Goal: Information Seeking & Learning: Learn about a topic

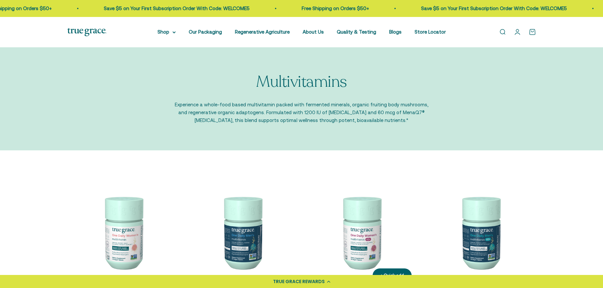
scroll to position [79, 0]
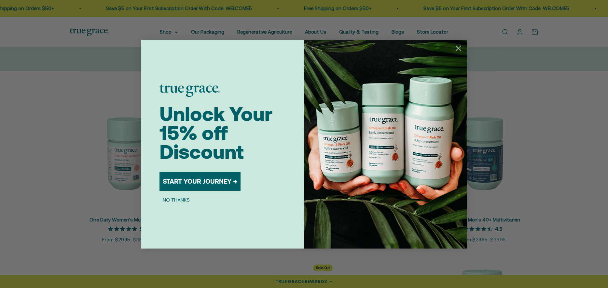
click at [459, 48] on circle "Close dialog" at bounding box center [458, 47] width 11 height 11
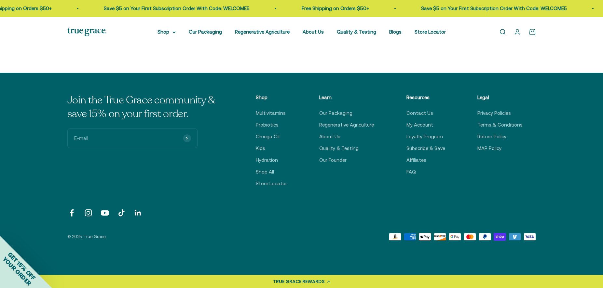
scroll to position [0, 0]
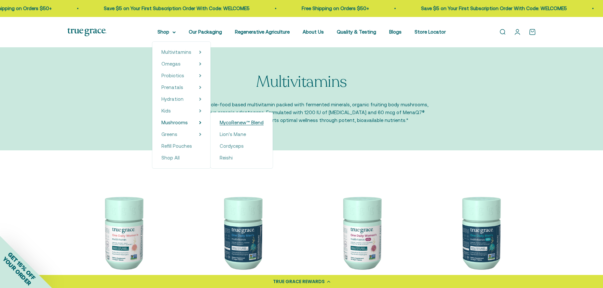
click at [235, 121] on span "MycoRenew™ Blend" at bounding box center [242, 123] width 44 height 6
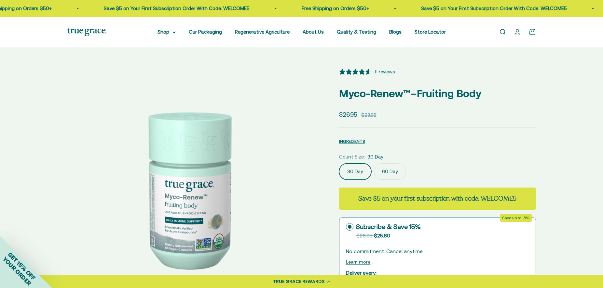
select select "3"
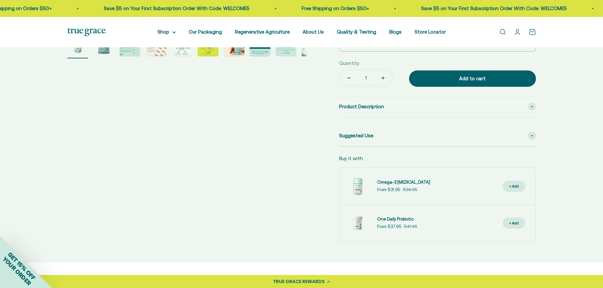
scroll to position [290, 0]
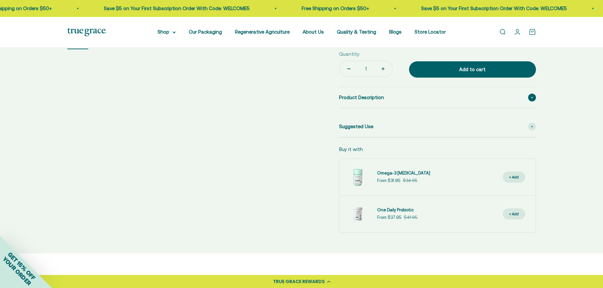
click at [378, 98] on span "Product Description" at bounding box center [361, 97] width 45 height 8
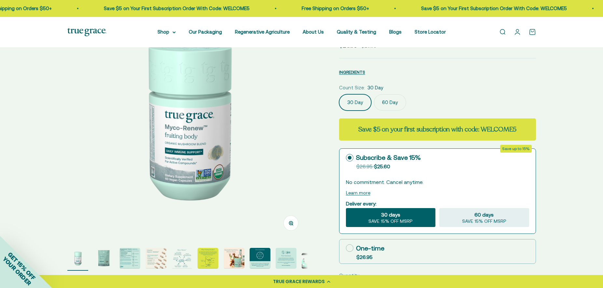
scroll to position [60, 0]
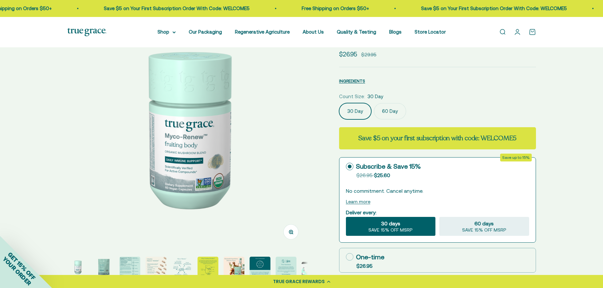
click at [242, 133] on img at bounding box center [187, 128] width 241 height 241
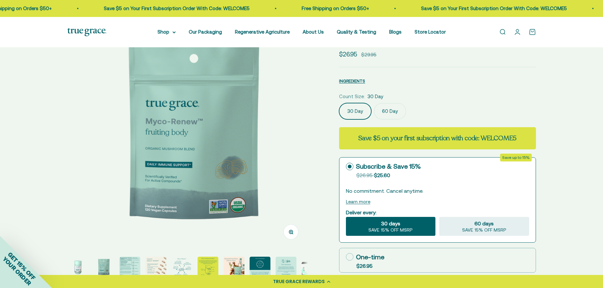
scroll to position [0, 248]
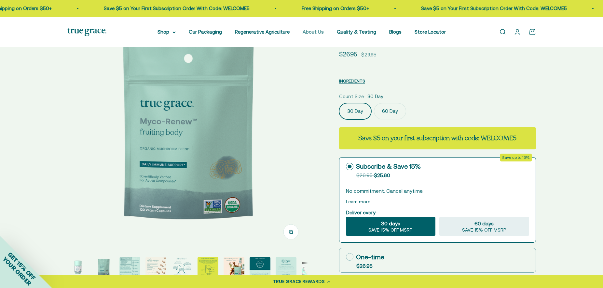
click at [317, 31] on link "About Us" at bounding box center [313, 32] width 21 height 6
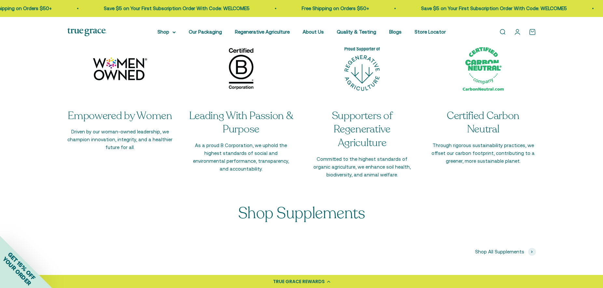
scroll to position [1215, 0]
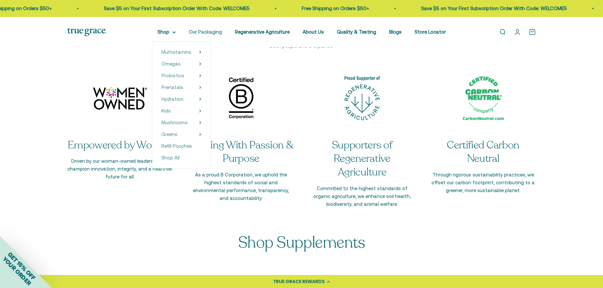
click at [212, 34] on link "Our Packaging" at bounding box center [205, 32] width 33 height 6
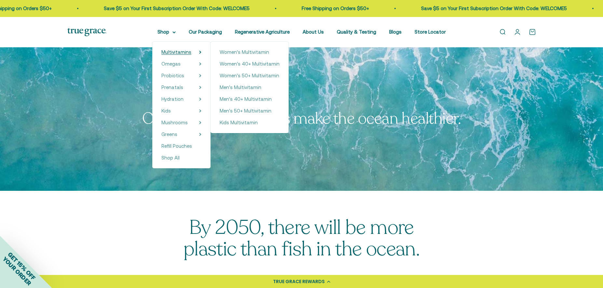
click at [173, 51] on span "Multivitamins" at bounding box center [177, 52] width 30 height 6
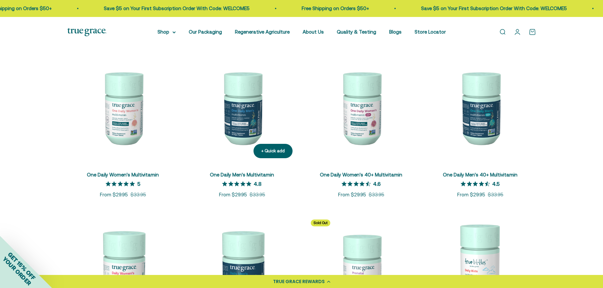
scroll to position [139, 0]
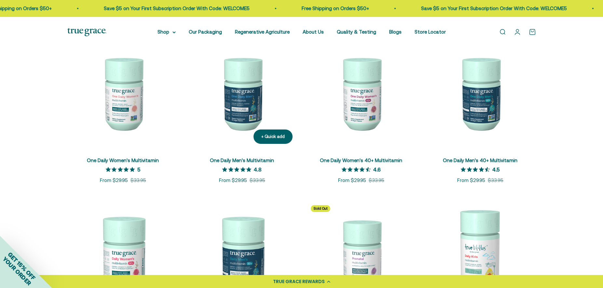
click at [237, 94] on img at bounding box center [242, 92] width 111 height 111
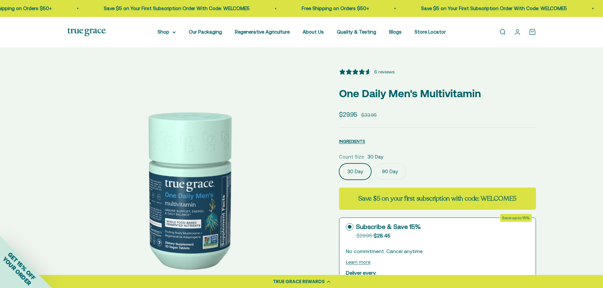
select select "3"
click at [389, 172] on label "90 Day" at bounding box center [390, 171] width 32 height 16
click at [339, 163] on input "90 Day" at bounding box center [339, 163] width 0 height 0
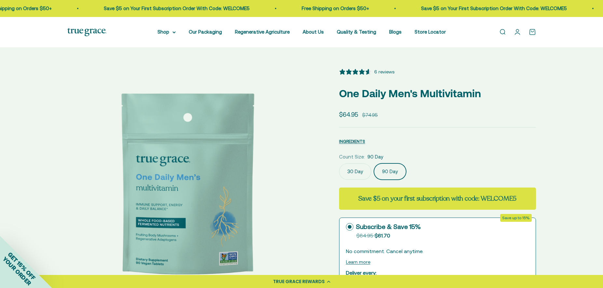
click at [349, 168] on label "30 Day" at bounding box center [355, 171] width 32 height 16
click at [339, 163] on input "30 Day" at bounding box center [339, 163] width 0 height 0
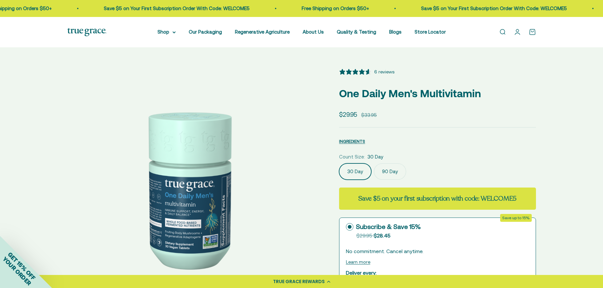
click at [385, 170] on label "90 Day" at bounding box center [390, 171] width 32 height 16
click at [339, 163] on input "90 Day" at bounding box center [339, 163] width 0 height 0
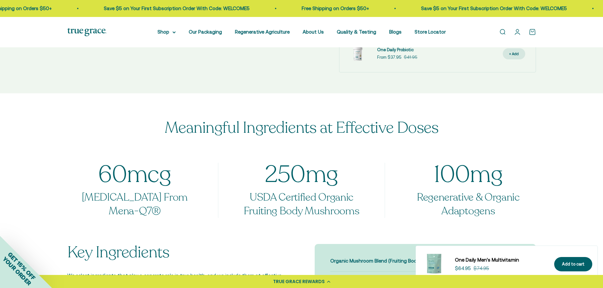
scroll to position [517, 0]
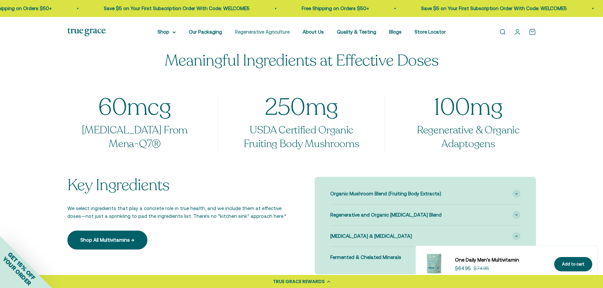
click at [267, 33] on link "Regenerative Agriculture" at bounding box center [262, 32] width 55 height 6
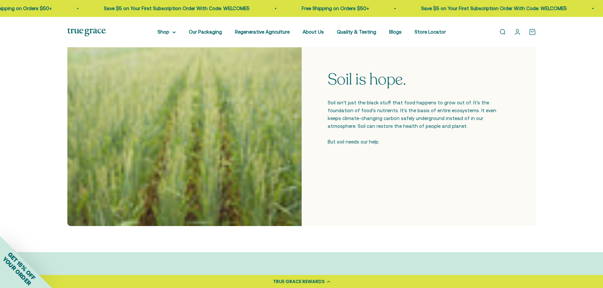
scroll to position [226, 0]
